Goal: Task Accomplishment & Management: Manage account settings

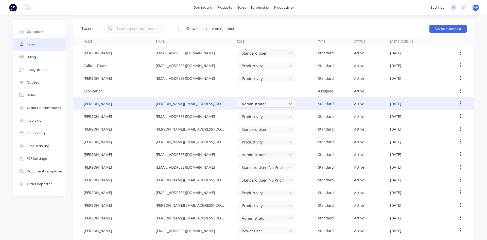
click at [286, 104] on div at bounding box center [290, 104] width 9 height 8
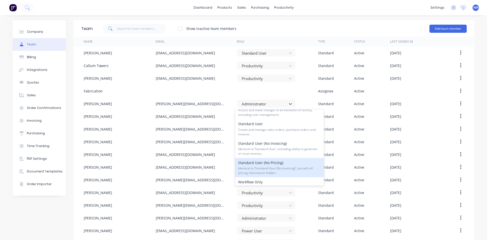
scroll to position [51, 0]
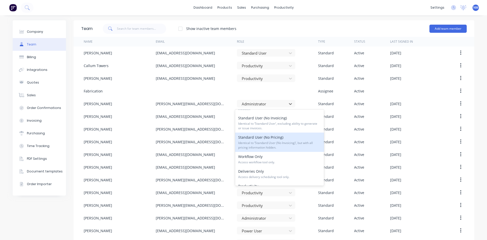
click at [277, 139] on div "Standard User (No Pricing) Identical to ‘Standard User (No Invoicing)’, but wit…" at bounding box center [279, 141] width 89 height 19
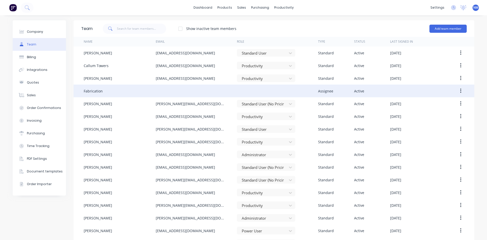
scroll to position [15, 0]
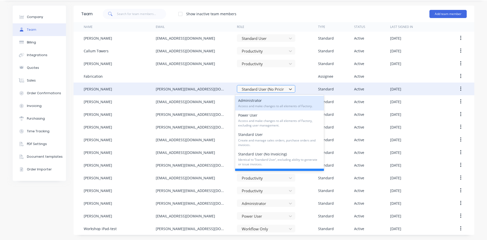
click at [280, 89] on div at bounding box center [262, 89] width 43 height 6
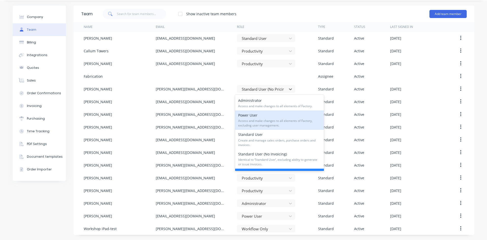
click at [274, 121] on span "Access and make changes to all elements of Factory, excluding user management." at bounding box center [279, 122] width 83 height 9
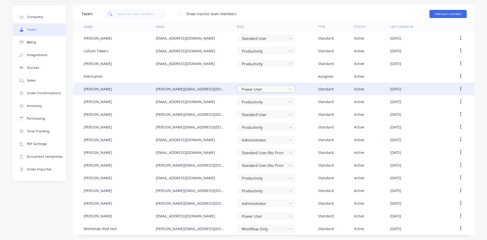
click at [271, 92] on div "Power User" at bounding box center [263, 89] width 46 height 8
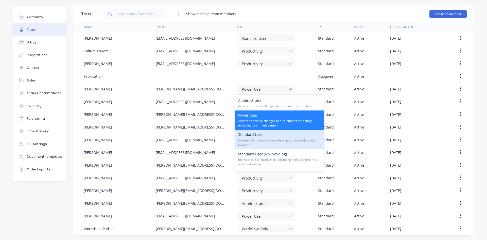
click at [272, 142] on span "Create and manage sales orders, purchase orders and invoices." at bounding box center [279, 142] width 83 height 9
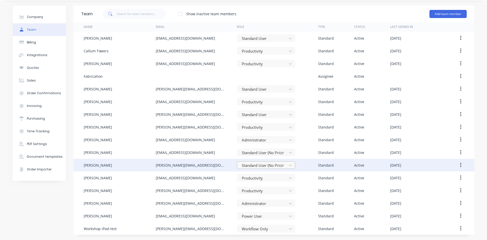
click at [258, 166] on div at bounding box center [262, 165] width 43 height 6
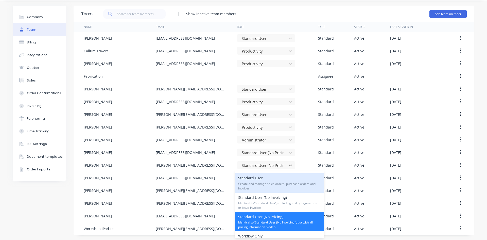
scroll to position [86, 0]
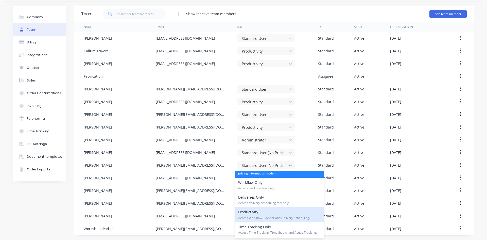
click at [262, 215] on span "Access Workflow, Planner and Delivery Scheduling." at bounding box center [279, 217] width 83 height 5
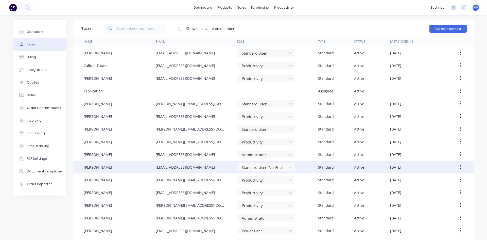
scroll to position [15, 0]
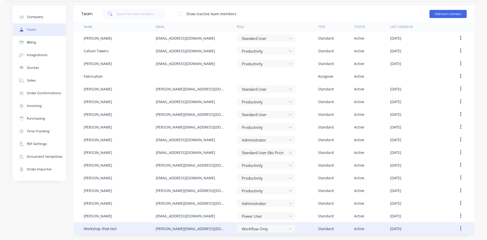
click at [457, 229] on button "button" at bounding box center [460, 228] width 12 height 9
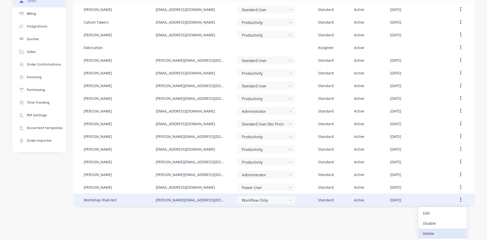
click at [431, 232] on div "Delete" at bounding box center [442, 232] width 39 height 7
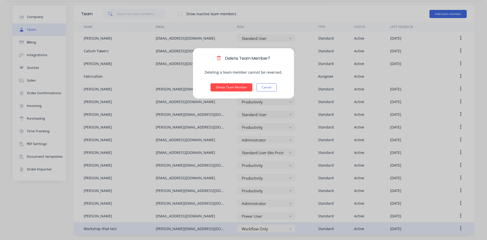
scroll to position [15, 0]
click at [228, 88] on button "Delete Team Member" at bounding box center [231, 87] width 42 height 8
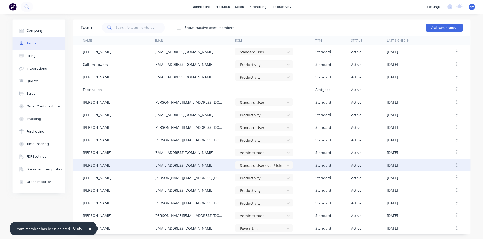
scroll to position [2, 0]
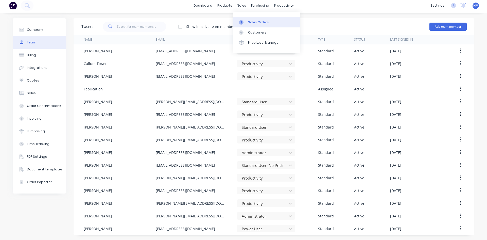
click at [249, 21] on div "Sales Orders" at bounding box center [258, 22] width 21 height 5
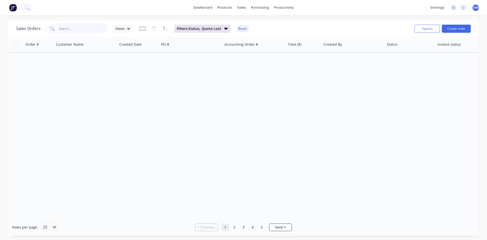
click at [89, 27] on input "text" at bounding box center [83, 29] width 49 height 10
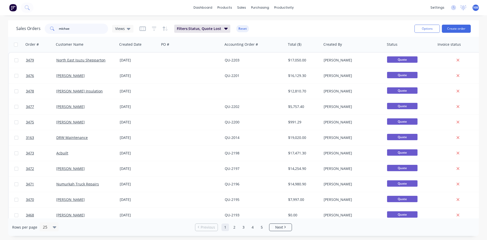
type input "[PERSON_NAME]"
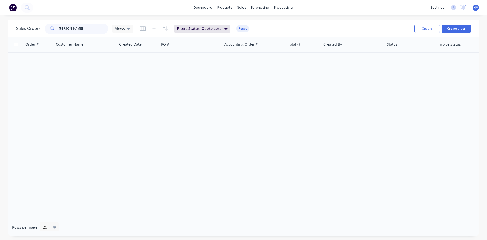
drag, startPoint x: 54, startPoint y: 27, endPoint x: 0, endPoint y: 29, distance: 54.3
click at [0, 29] on div "Sales Orders [PERSON_NAME] Views Filters: Status, Quote Lost Reset Options Crea…" at bounding box center [243, 127] width 487 height 215
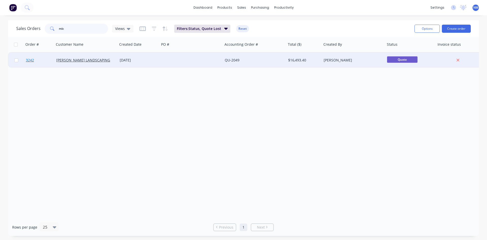
type input "mic"
click at [32, 60] on span "3242" at bounding box center [30, 60] width 8 height 5
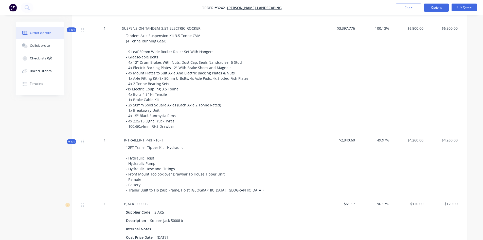
scroll to position [237, 0]
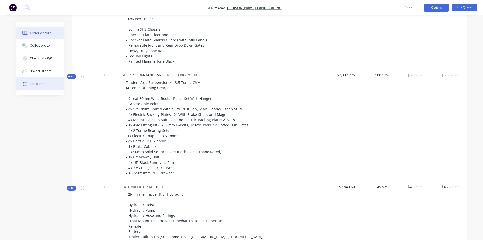
click at [40, 86] on button "Timeline" at bounding box center [40, 83] width 48 height 13
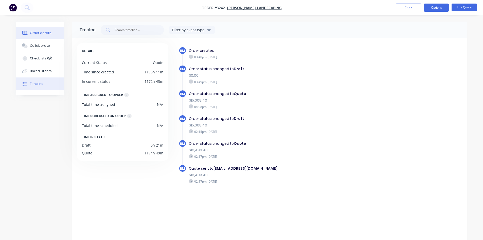
click at [38, 33] on div "Order details" at bounding box center [41, 33] width 22 height 5
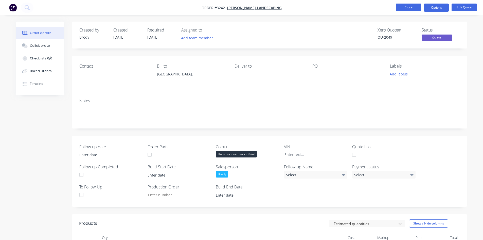
click at [408, 8] on button "Close" at bounding box center [408, 8] width 25 height 8
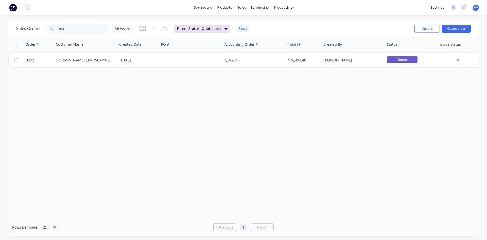
drag, startPoint x: 68, startPoint y: 31, endPoint x: 0, endPoint y: 25, distance: 68.7
click at [0, 30] on div "Sales Orders mic Views Filters: Status, Quote Lost Reset Options Create order O…" at bounding box center [243, 127] width 487 height 215
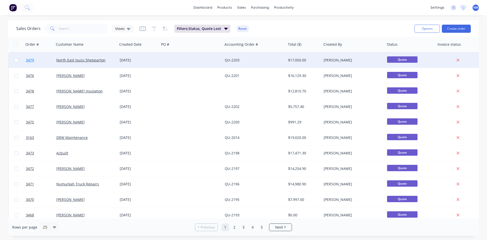
click at [28, 61] on span "3479" at bounding box center [30, 60] width 8 height 5
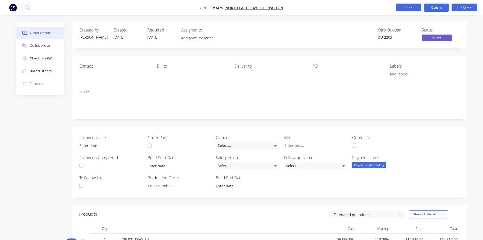
click at [401, 6] on button "Close" at bounding box center [408, 8] width 25 height 8
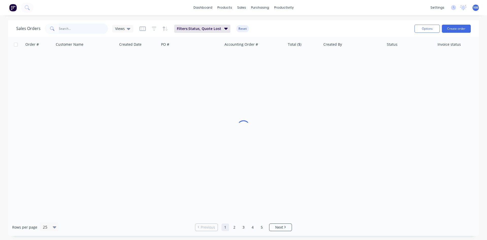
click at [82, 30] on input "text" at bounding box center [83, 29] width 49 height 10
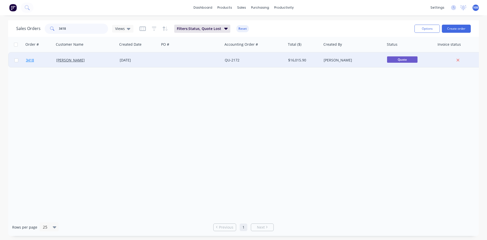
type input "3418"
click at [29, 62] on span "3418" at bounding box center [30, 60] width 8 height 5
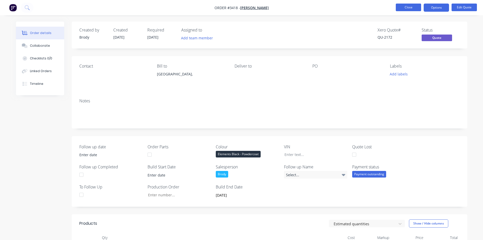
click at [415, 7] on button "Close" at bounding box center [408, 8] width 25 height 8
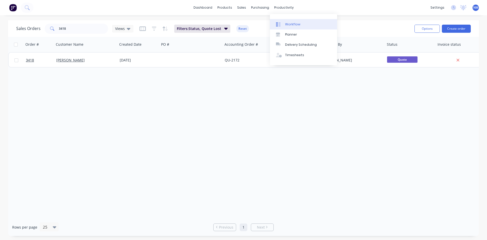
click at [290, 22] on div "Workflow" at bounding box center [292, 24] width 15 height 5
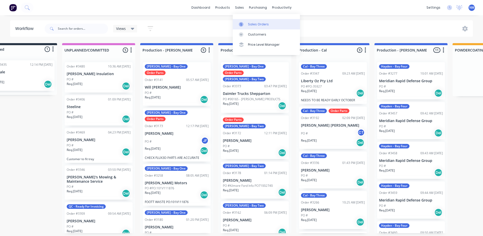
click at [250, 25] on div "Sales Orders" at bounding box center [258, 24] width 21 height 5
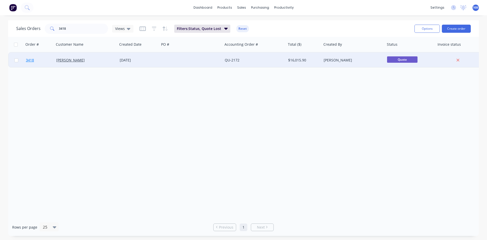
click at [33, 59] on span "3418" at bounding box center [30, 60] width 8 height 5
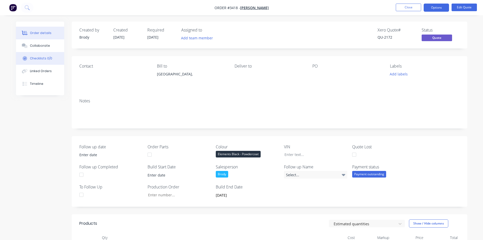
drag, startPoint x: 44, startPoint y: 85, endPoint x: 39, endPoint y: 61, distance: 25.1
click at [43, 84] on button "Timeline" at bounding box center [40, 83] width 48 height 13
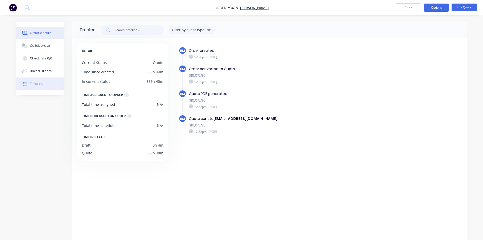
click at [46, 32] on div "Order details" at bounding box center [41, 33] width 22 height 5
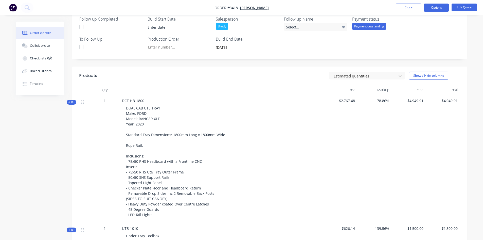
scroll to position [101, 0]
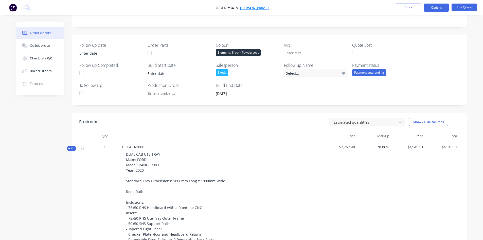
click at [255, 7] on span "[PERSON_NAME]" at bounding box center [254, 7] width 29 height 5
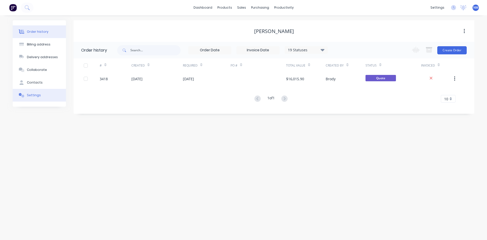
click at [43, 94] on button "Settings" at bounding box center [39, 95] width 53 height 13
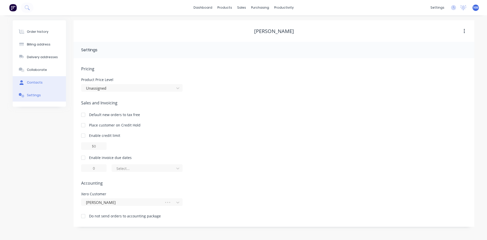
click at [45, 83] on button "Contacts" at bounding box center [39, 82] width 53 height 13
select select "AU"
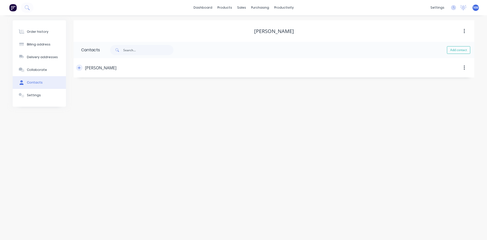
click at [79, 69] on icon "button" at bounding box center [79, 67] width 3 height 3
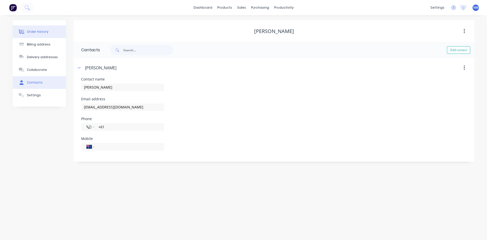
click at [38, 29] on button "Order history" at bounding box center [39, 31] width 53 height 13
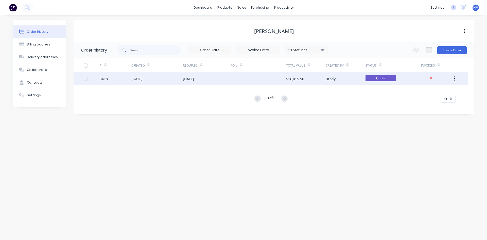
click at [183, 77] on div "[DATE]" at bounding box center [188, 78] width 11 height 5
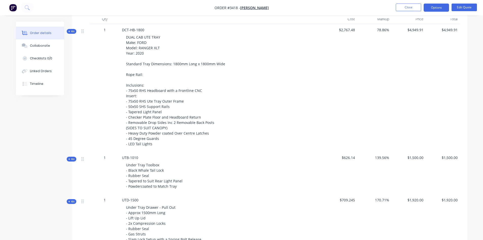
scroll to position [203, 0]
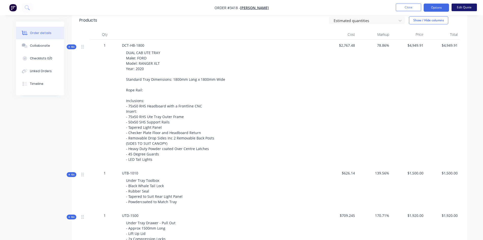
click at [470, 9] on button "Edit Quote" at bounding box center [463, 8] width 25 height 8
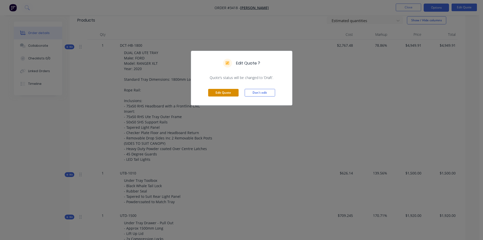
click at [227, 94] on button "Edit Quote" at bounding box center [223, 93] width 30 height 8
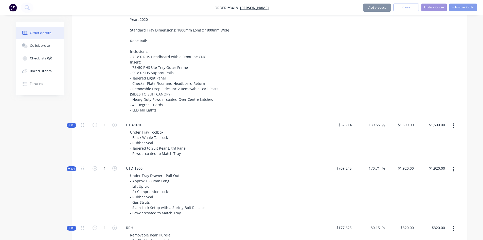
scroll to position [279, 0]
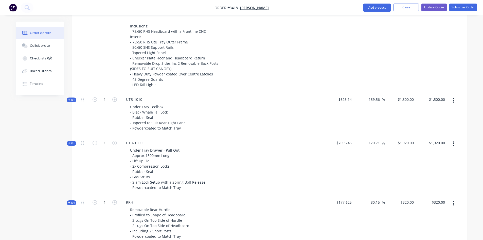
click at [454, 143] on icon "button" at bounding box center [453, 143] width 1 height 5
click at [431, 196] on div "Delete" at bounding box center [435, 197] width 39 height 7
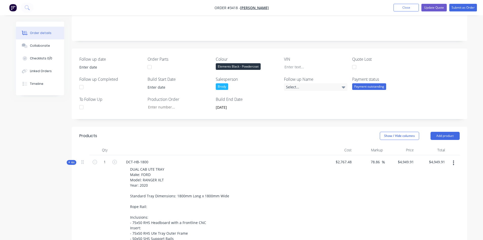
scroll to position [0, 0]
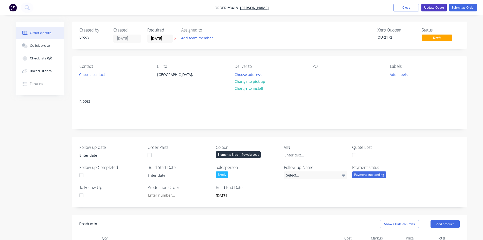
click at [437, 7] on button "Update Quote" at bounding box center [433, 8] width 25 height 8
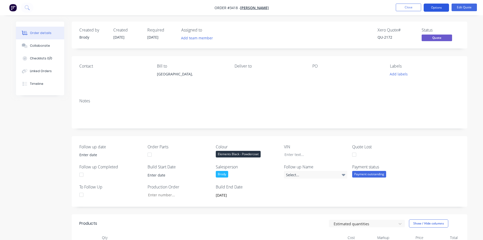
click at [434, 6] on button "Options" at bounding box center [436, 8] width 25 height 8
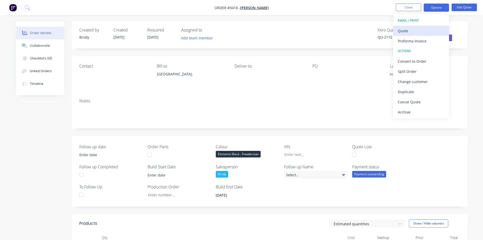
click at [419, 27] on div "Quote" at bounding box center [421, 30] width 47 height 7
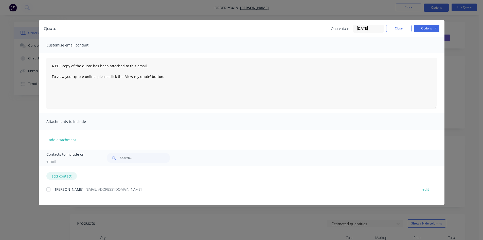
drag, startPoint x: 66, startPoint y: 170, endPoint x: 67, endPoint y: 175, distance: 5.2
click at [67, 172] on div "add contact [PERSON_NAME] - [EMAIL_ADDRESS][DOMAIN_NAME] edit" at bounding box center [242, 185] width 406 height 39
click at [67, 175] on button "add contact" at bounding box center [61, 176] width 30 height 8
select select "AU"
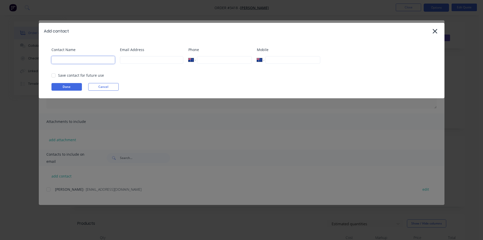
click at [86, 62] on input at bounding box center [82, 60] width 63 height 8
type input "[PERSON_NAME]"
click at [142, 58] on input at bounding box center [151, 60] width 63 height 8
type input "[EMAIL_ADDRESS][DOMAIN_NAME]"
click at [53, 73] on div at bounding box center [53, 75] width 10 height 10
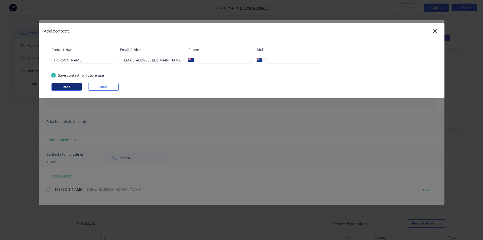
click at [67, 86] on button "Done" at bounding box center [66, 87] width 30 height 8
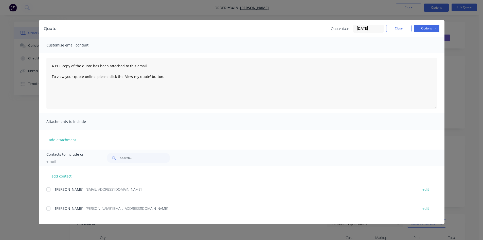
click at [49, 209] on div at bounding box center [48, 208] width 10 height 10
click at [430, 29] on button "Options" at bounding box center [426, 29] width 25 height 8
click at [432, 54] on button "Email" at bounding box center [430, 54] width 32 height 8
click at [399, 28] on button "Close" at bounding box center [398, 29] width 25 height 8
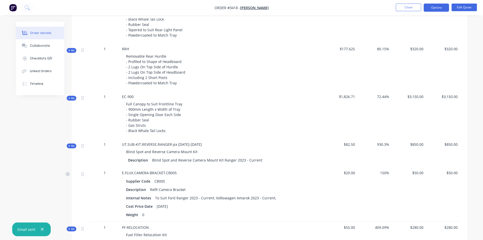
scroll to position [369, 0]
